Goal: Check status: Check status

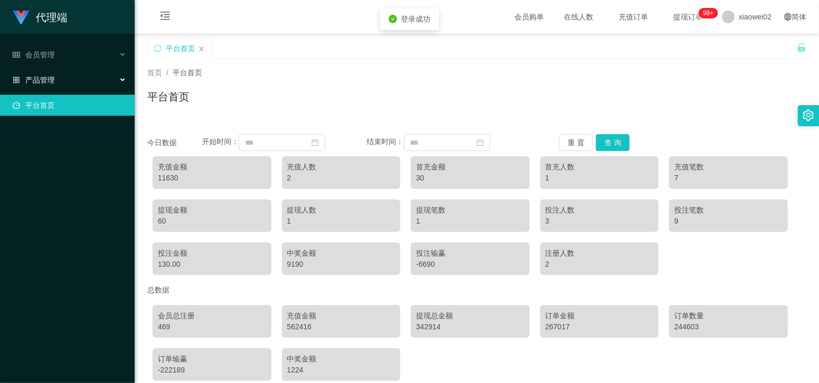
click at [49, 77] on span "产品管理" at bounding box center [34, 80] width 42 height 8
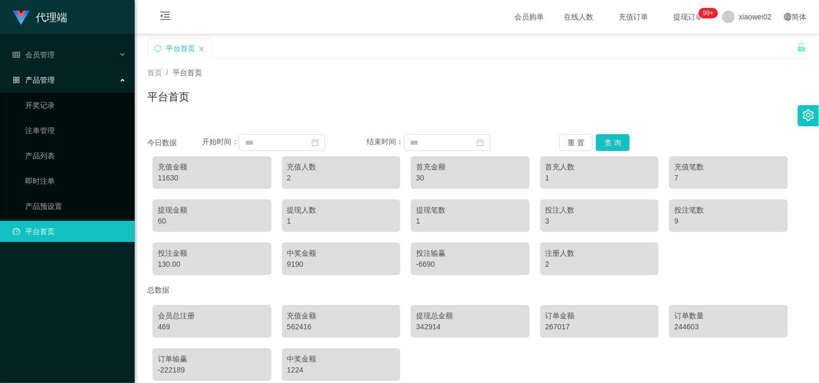
click at [118, 81] on div "产品管理" at bounding box center [67, 79] width 135 height 21
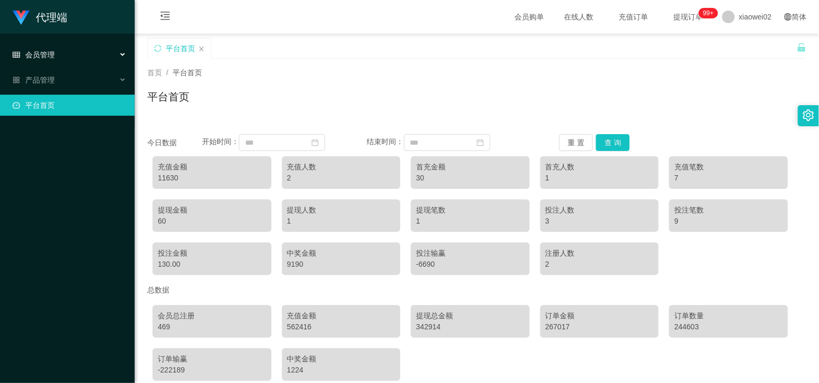
click at [63, 55] on div "会员管理" at bounding box center [67, 54] width 135 height 21
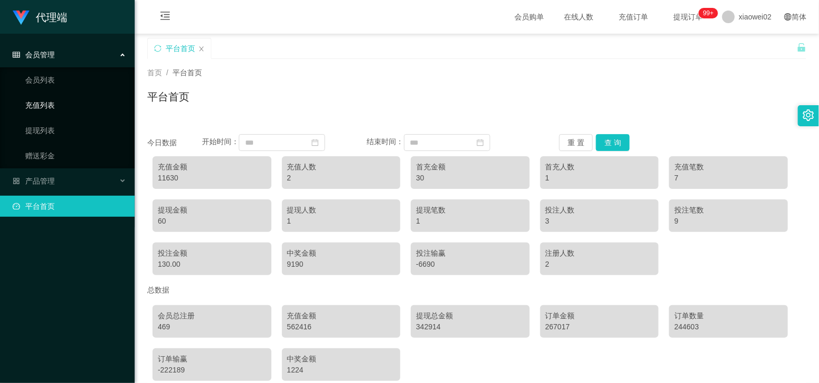
click at [43, 106] on link "充值列表" at bounding box center [75, 105] width 101 height 21
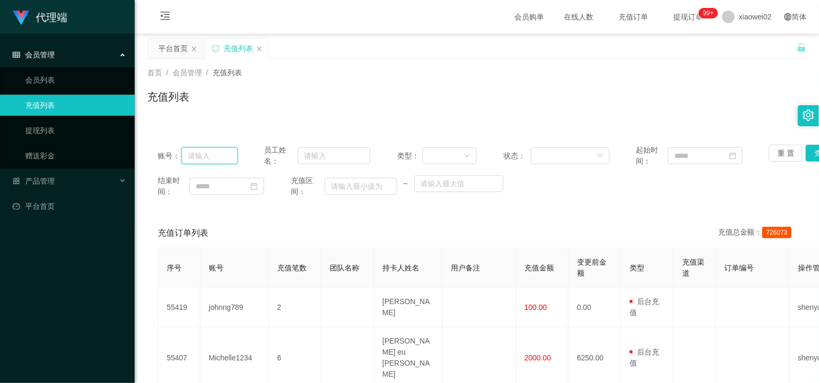
click at [208, 154] on input "text" at bounding box center [210, 155] width 56 height 17
paste input "Michelle1234"
type input "Michelle1234"
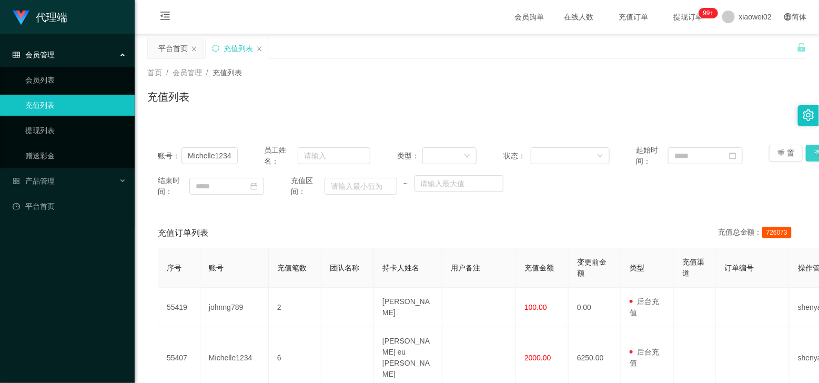
click at [806, 156] on button "查 询" at bounding box center [823, 153] width 34 height 17
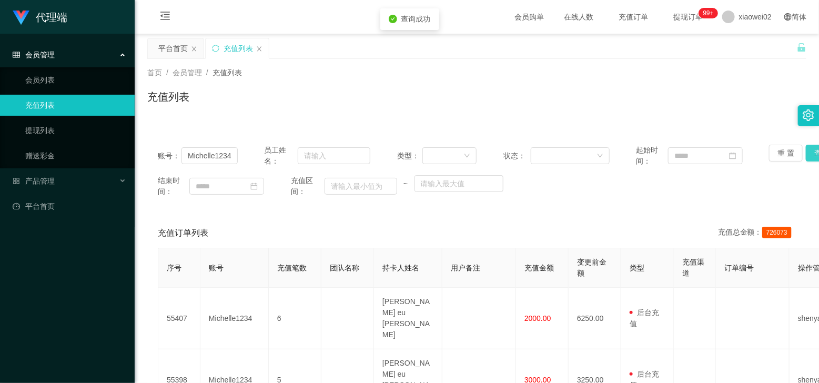
click at [807, 153] on button "查 询" at bounding box center [823, 153] width 34 height 17
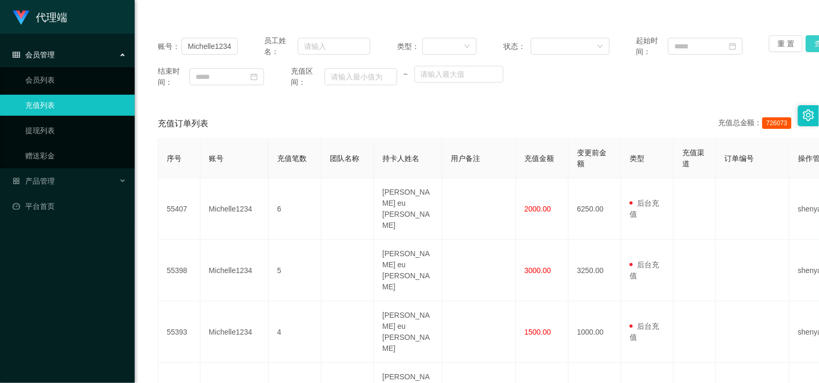
scroll to position [132, 0]
